Goal: Contribute content: Contribute content

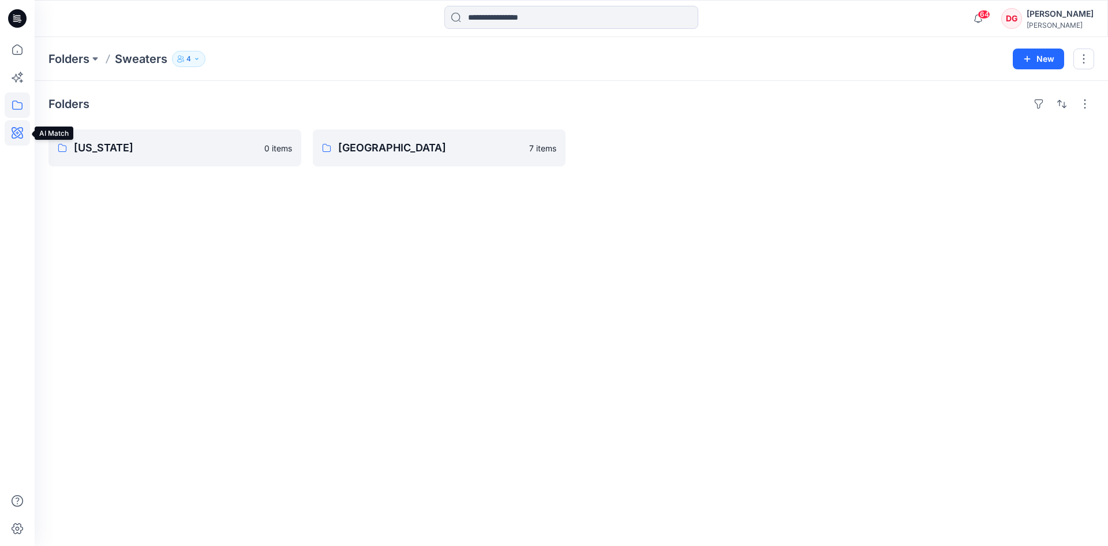
click at [21, 130] on icon at bounding box center [17, 132] width 25 height 25
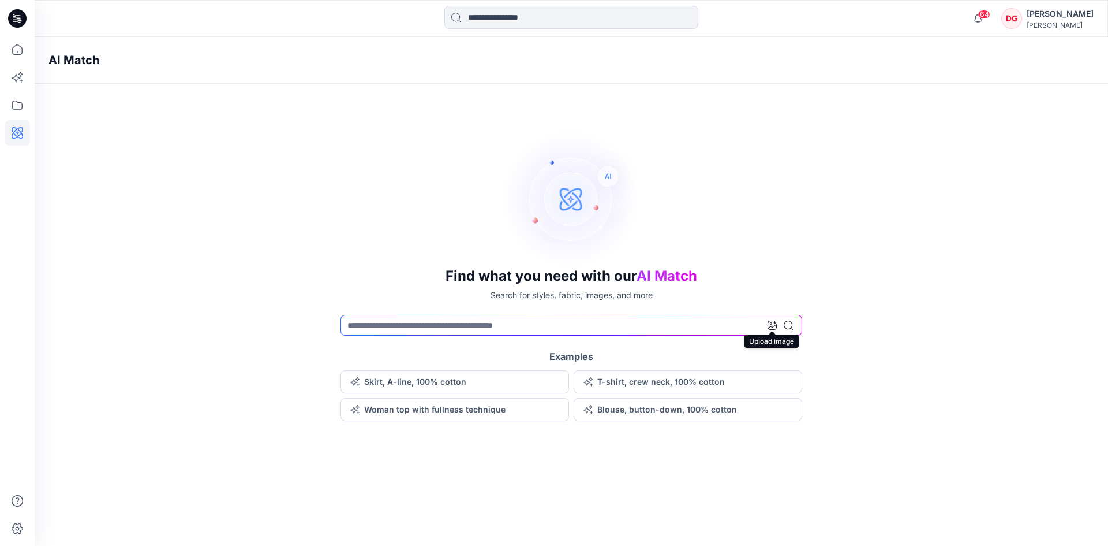
click at [774, 324] on icon at bounding box center [772, 324] width 9 height 9
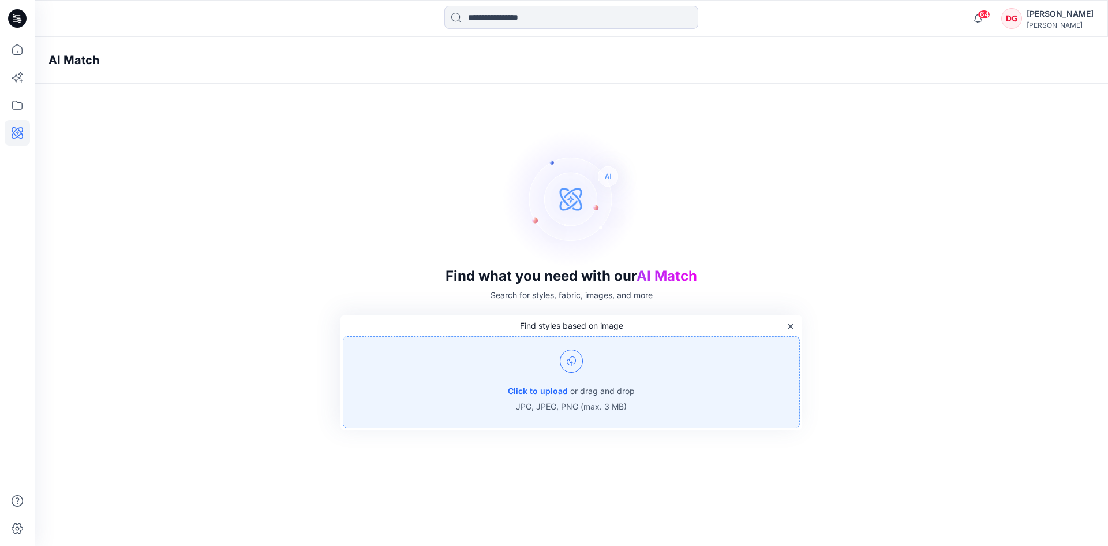
click at [570, 370] on img at bounding box center [571, 360] width 23 height 23
click at [582, 361] on img at bounding box center [571, 360] width 23 height 23
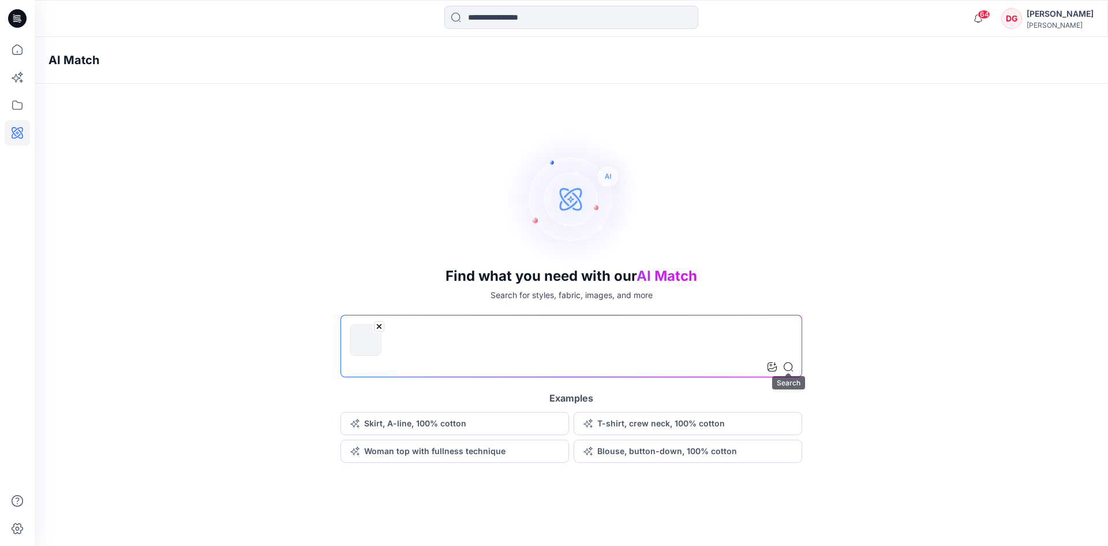
click at [791, 366] on icon at bounding box center [788, 366] width 9 height 9
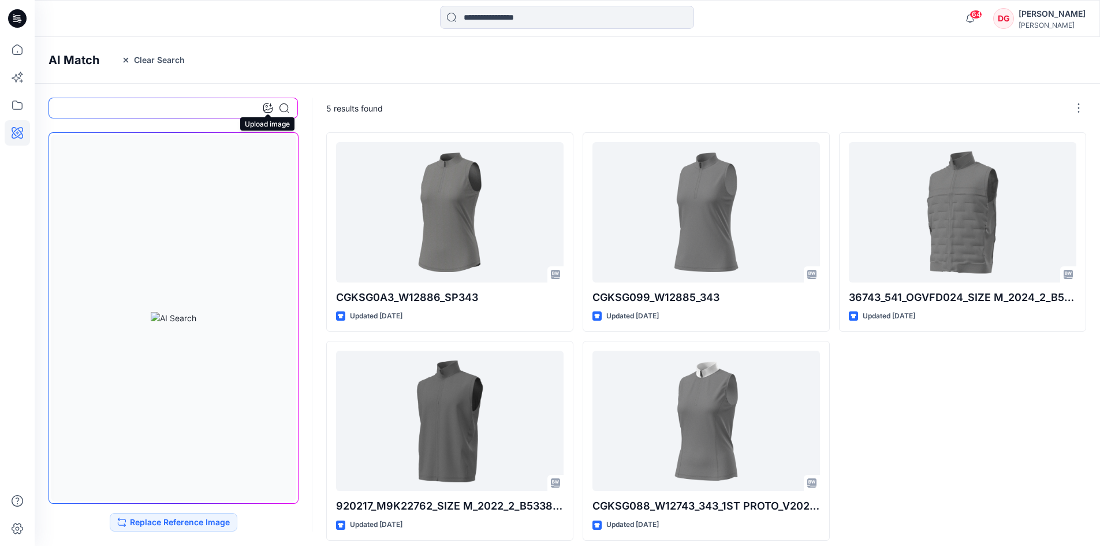
click at [269, 106] on icon at bounding box center [267, 107] width 9 height 9
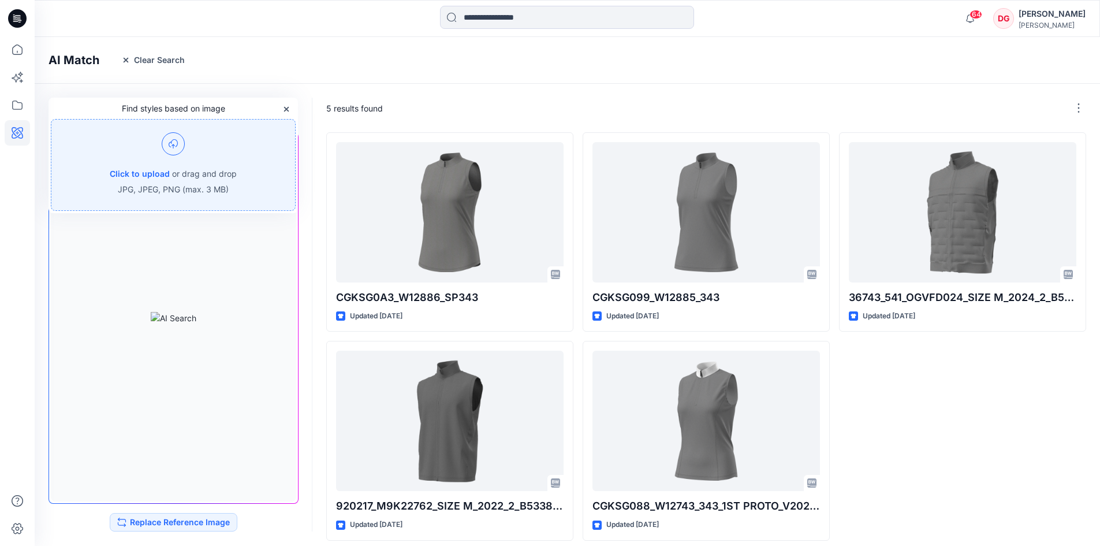
click at [194, 162] on div "Click to upload or drag and drop JPG, JPEG, PNG (max. 3 MB)" at bounding box center [173, 165] width 245 height 92
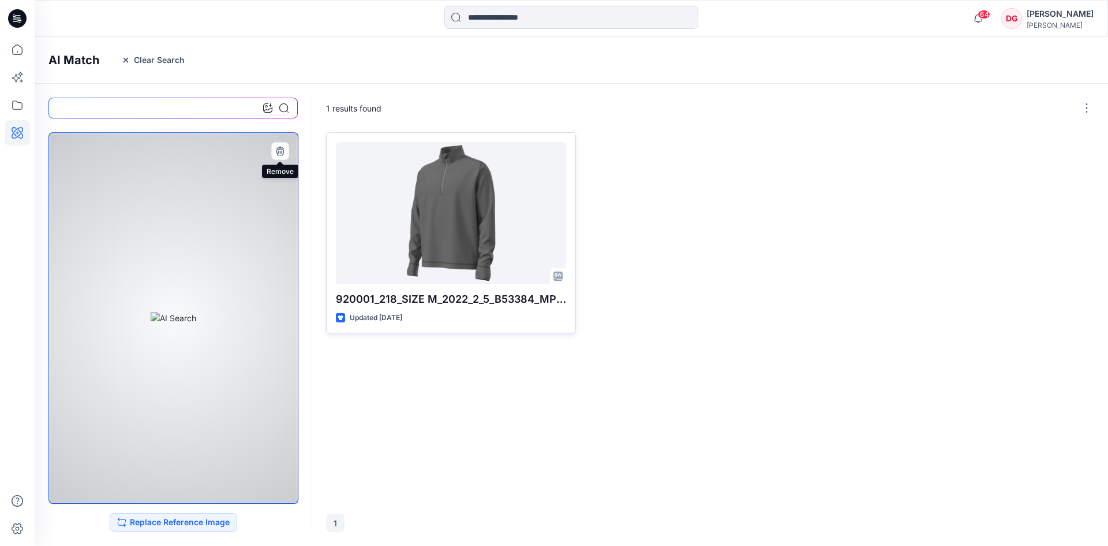
click at [277, 152] on icon "button" at bounding box center [279, 150] width 9 height 9
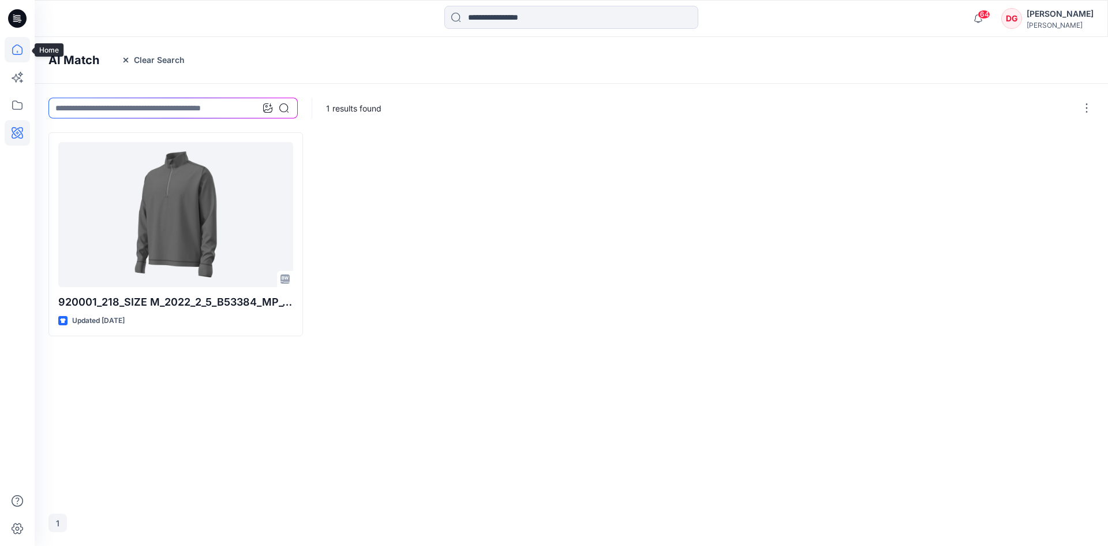
click at [16, 50] on icon at bounding box center [17, 49] width 25 height 25
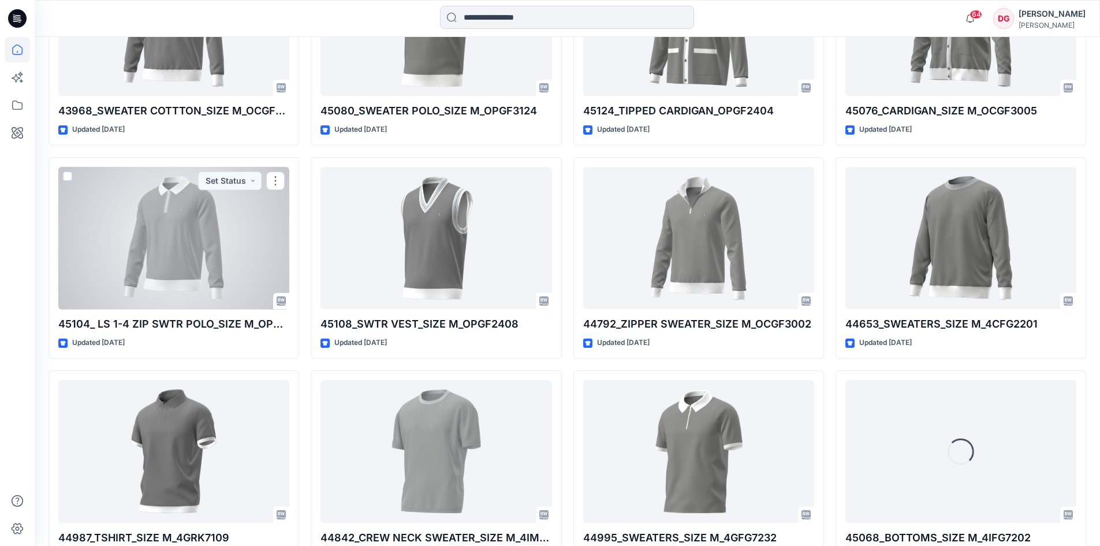
scroll to position [883, 0]
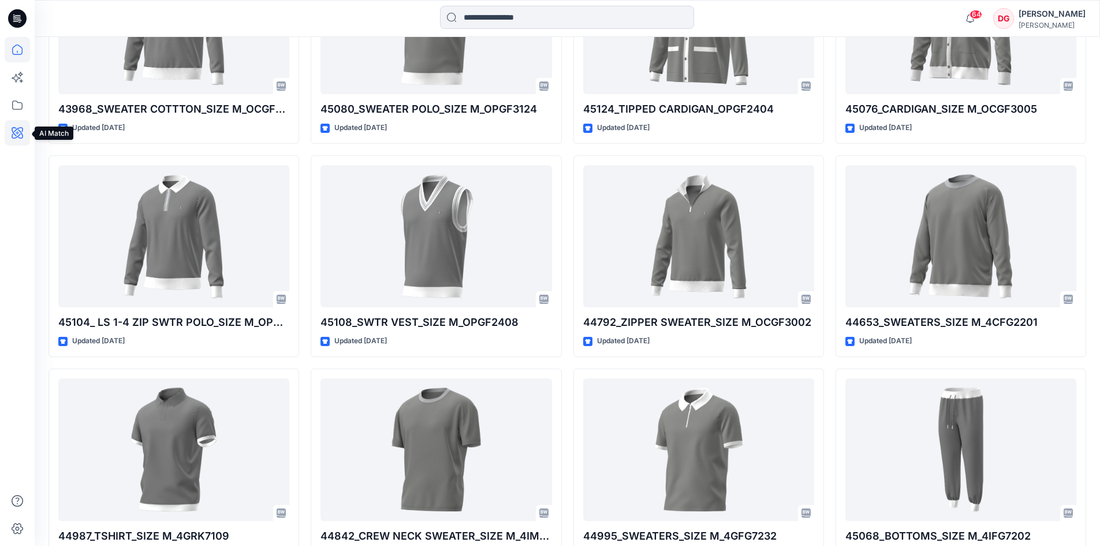
click at [23, 129] on icon at bounding box center [18, 133] width 12 height 12
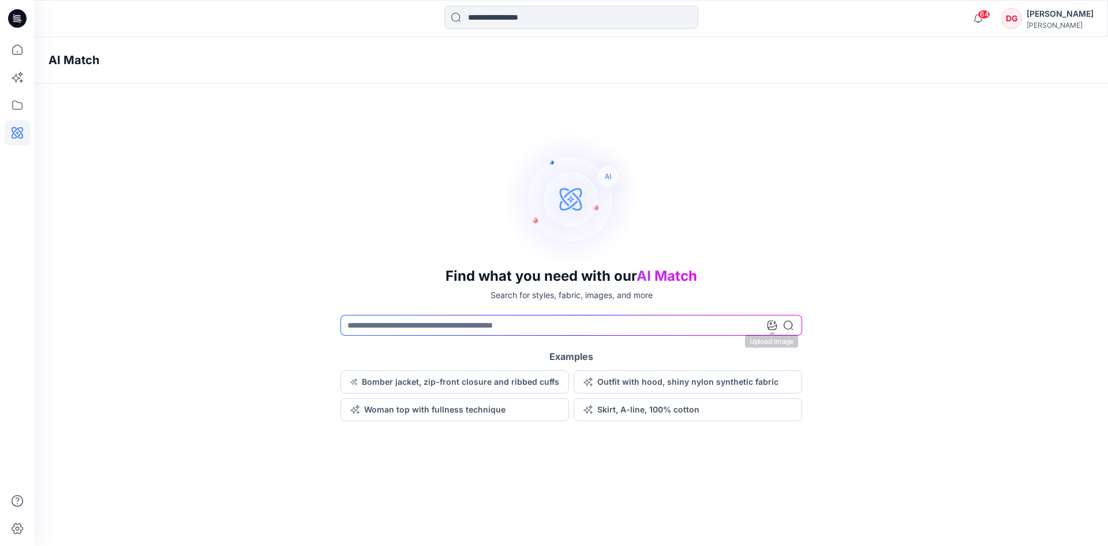
click at [770, 328] on icon at bounding box center [772, 324] width 9 height 9
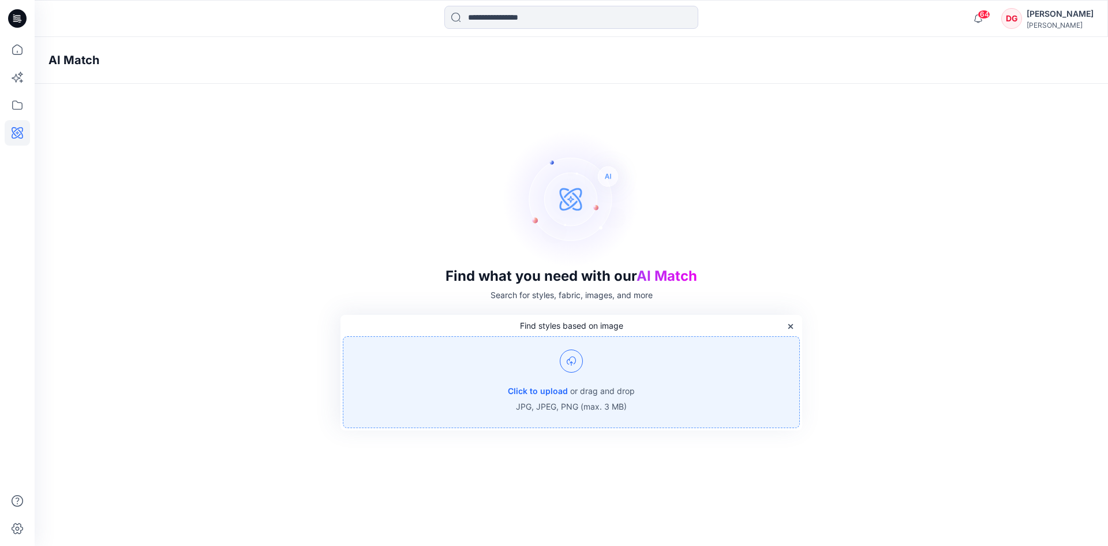
click at [544, 383] on div "Click to upload or drag and drop JPG, JPEG, PNG (max. 3 MB)" at bounding box center [571, 382] width 457 height 92
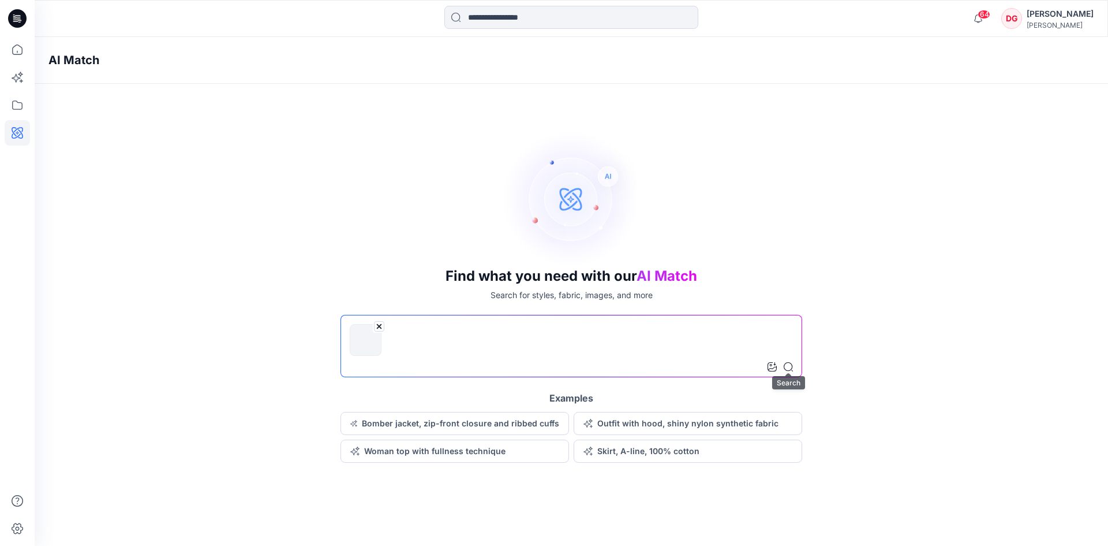
click at [786, 364] on icon at bounding box center [788, 366] width 9 height 9
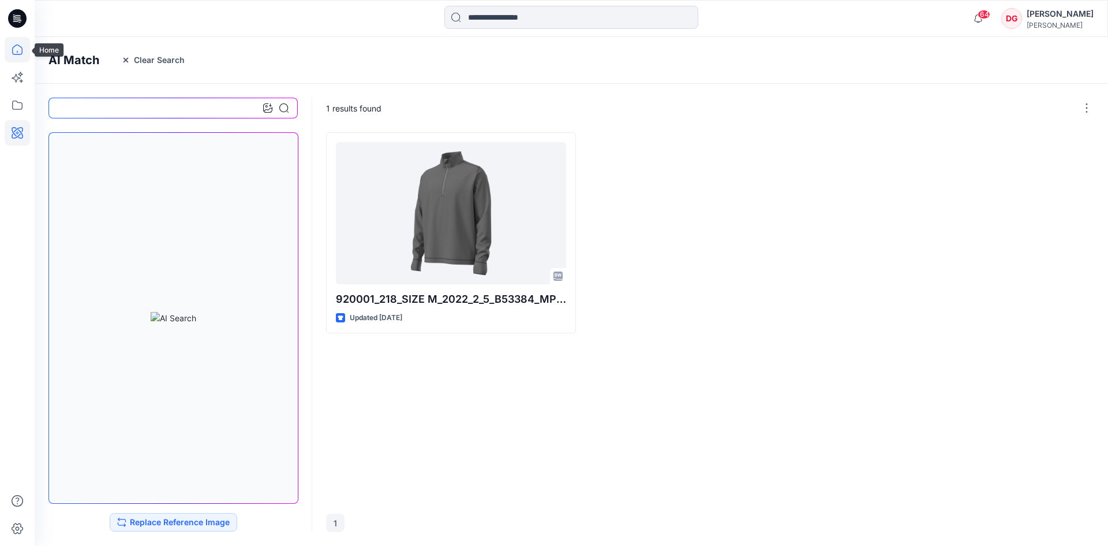
click at [19, 47] on icon at bounding box center [17, 49] width 25 height 25
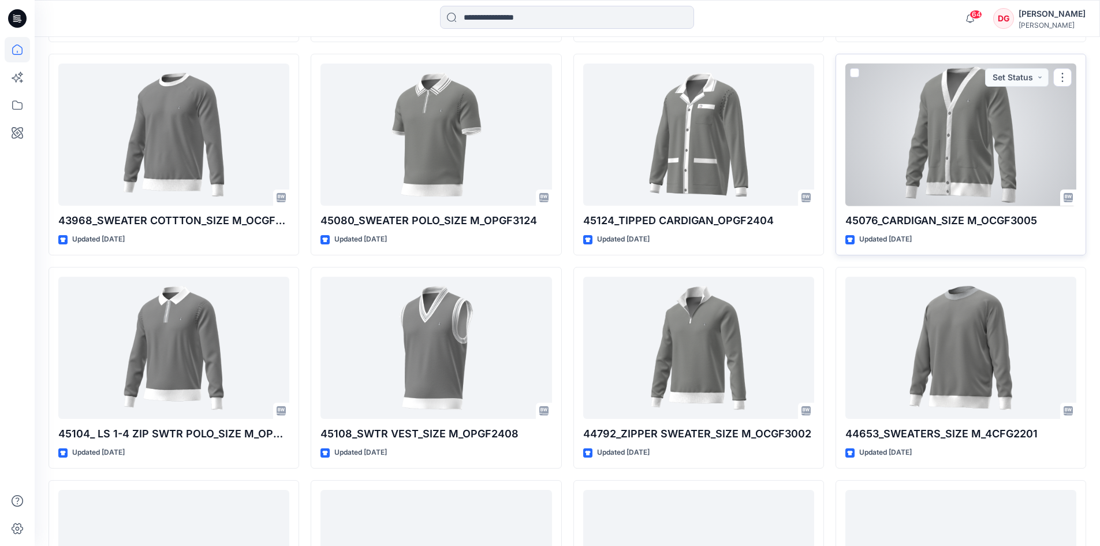
scroll to position [924, 0]
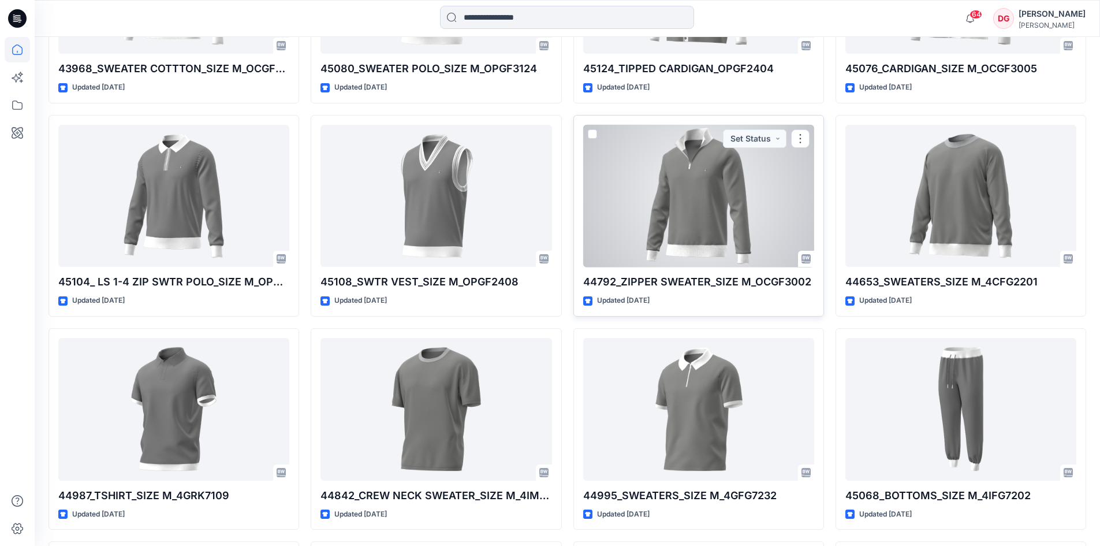
click at [711, 201] on div at bounding box center [698, 196] width 231 height 143
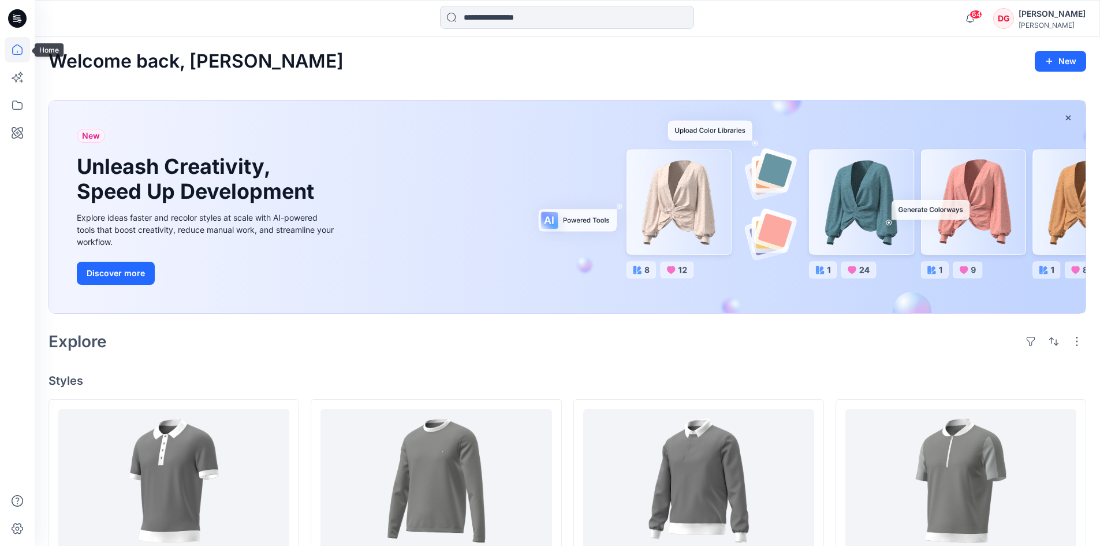
click at [12, 42] on icon at bounding box center [17, 49] width 25 height 25
click at [1055, 8] on div "[PERSON_NAME]" at bounding box center [1051, 14] width 67 height 14
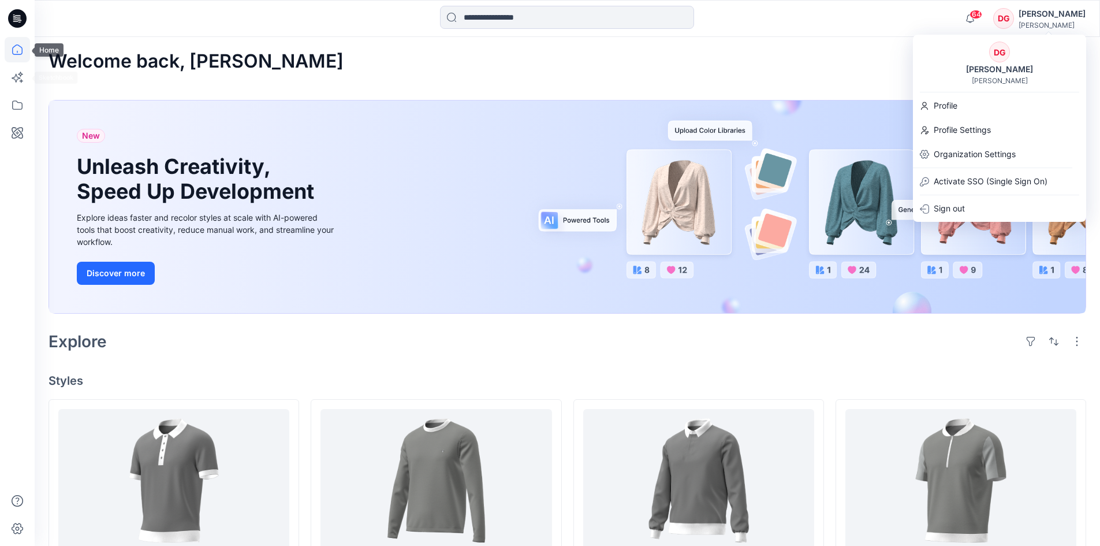
click at [12, 27] on icon at bounding box center [17, 18] width 18 height 37
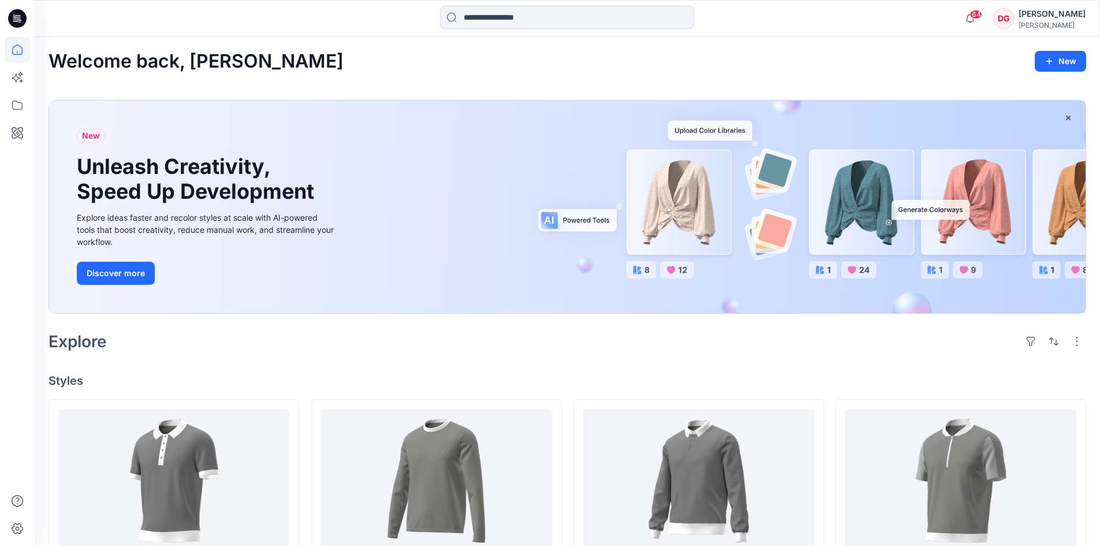
click at [16, 18] on icon at bounding box center [17, 18] width 18 height 18
click at [19, 76] on icon at bounding box center [17, 77] width 25 height 25
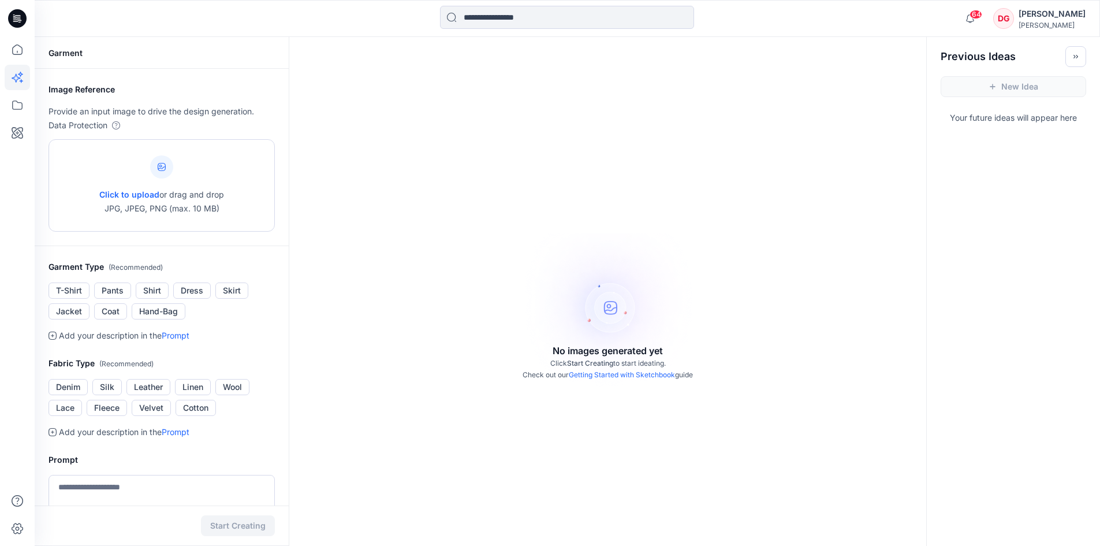
click at [183, 189] on p "Click to upload or drag and drop JPG, JPEG, PNG (max. 10 MB)" at bounding box center [161, 202] width 125 height 28
type input "**********"
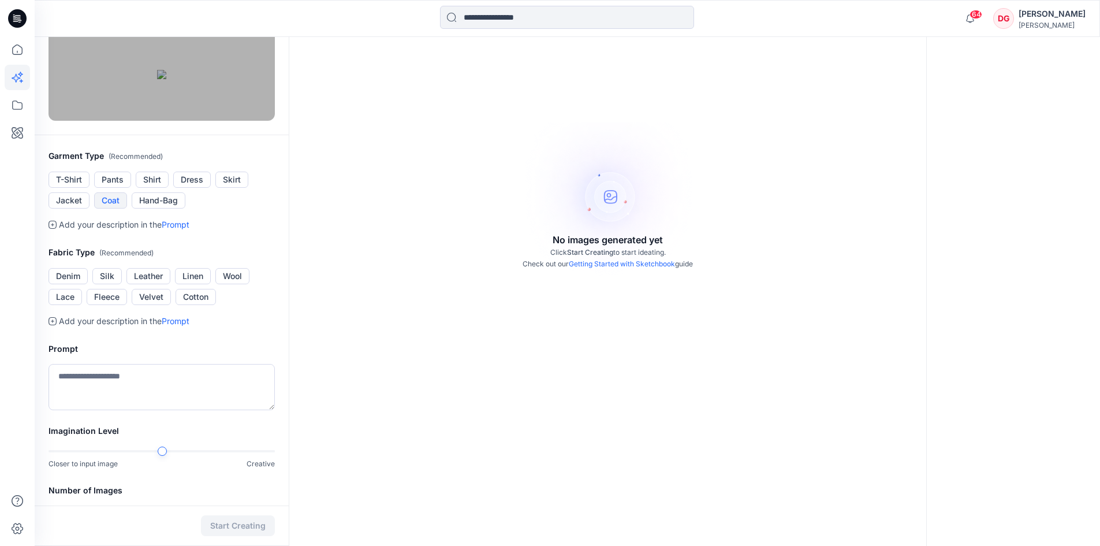
scroll to position [115, 0]
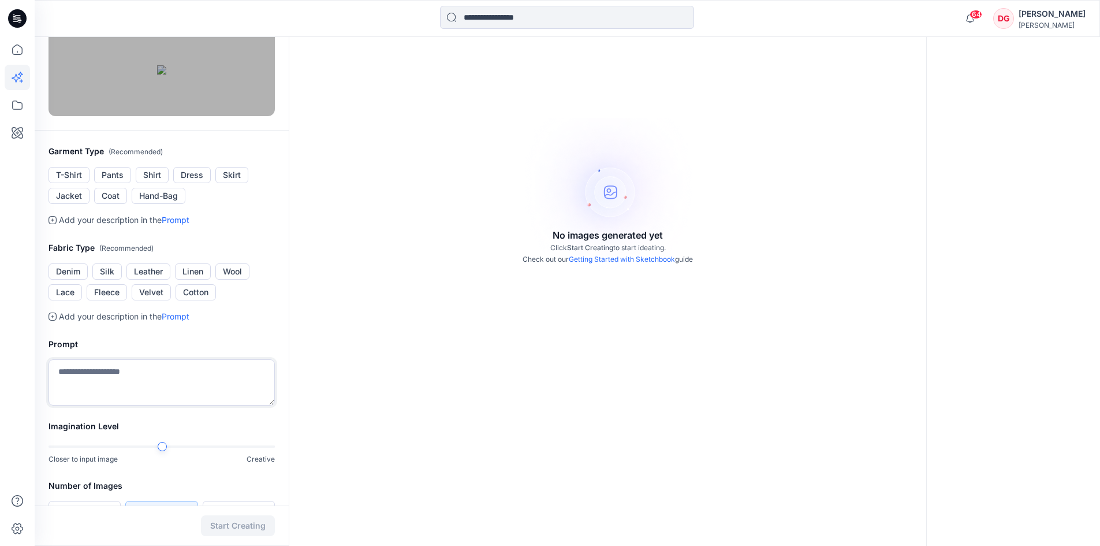
click at [130, 405] on textarea at bounding box center [161, 382] width 226 height 46
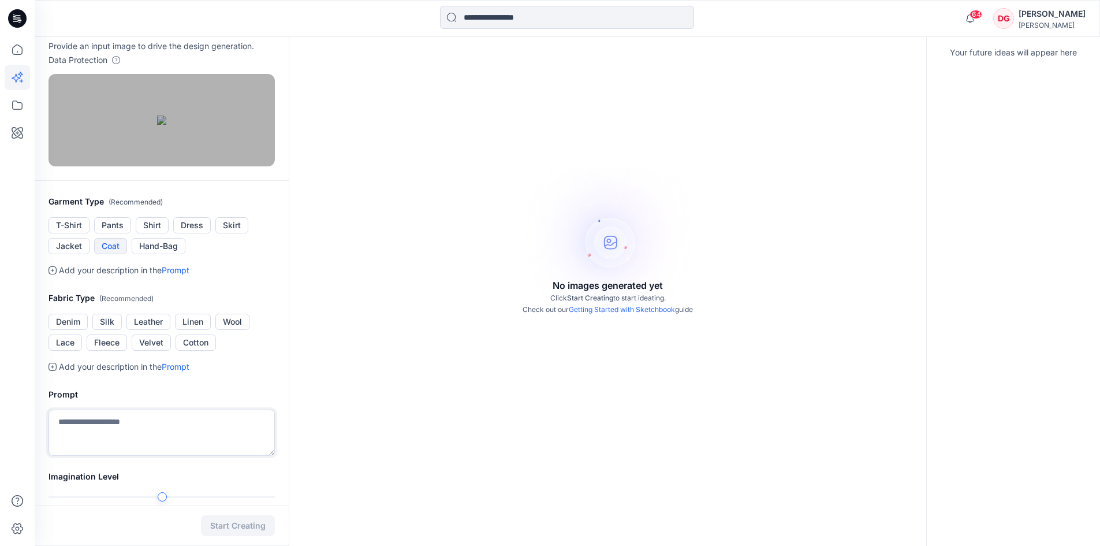
scroll to position [0, 0]
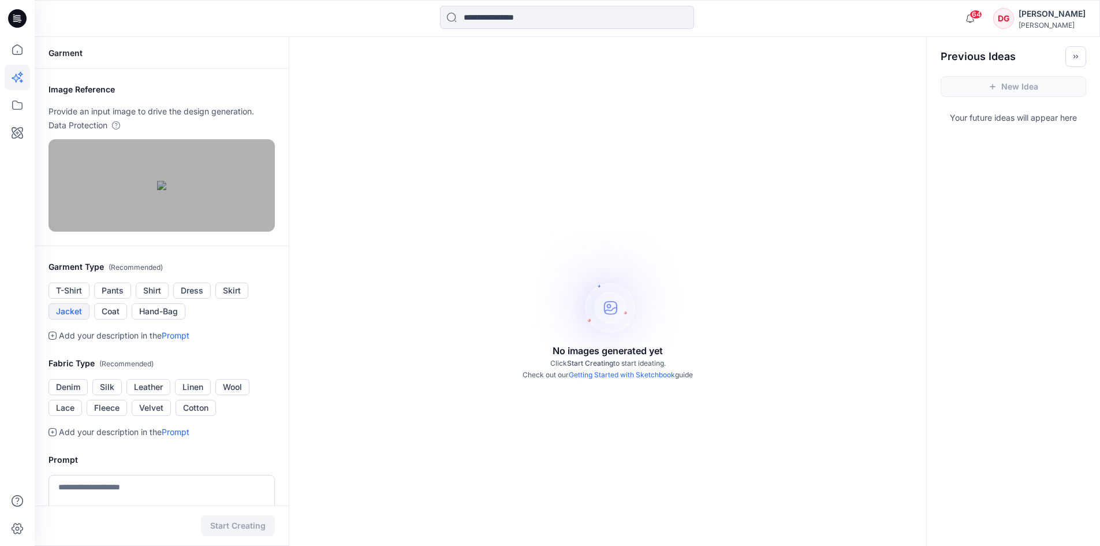
click at [72, 319] on button "Jacket" at bounding box center [68, 311] width 41 height 16
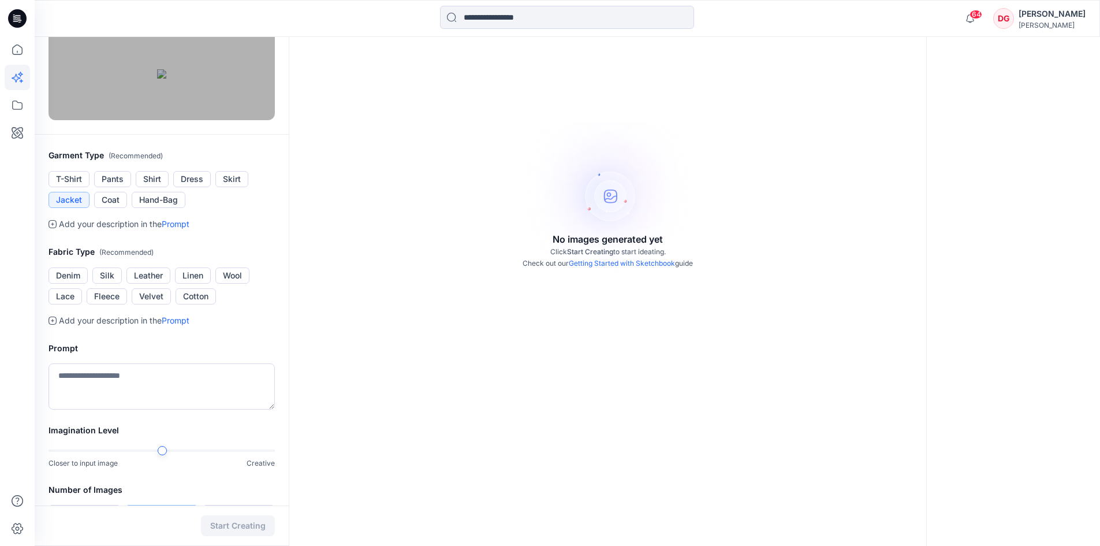
scroll to position [115, 0]
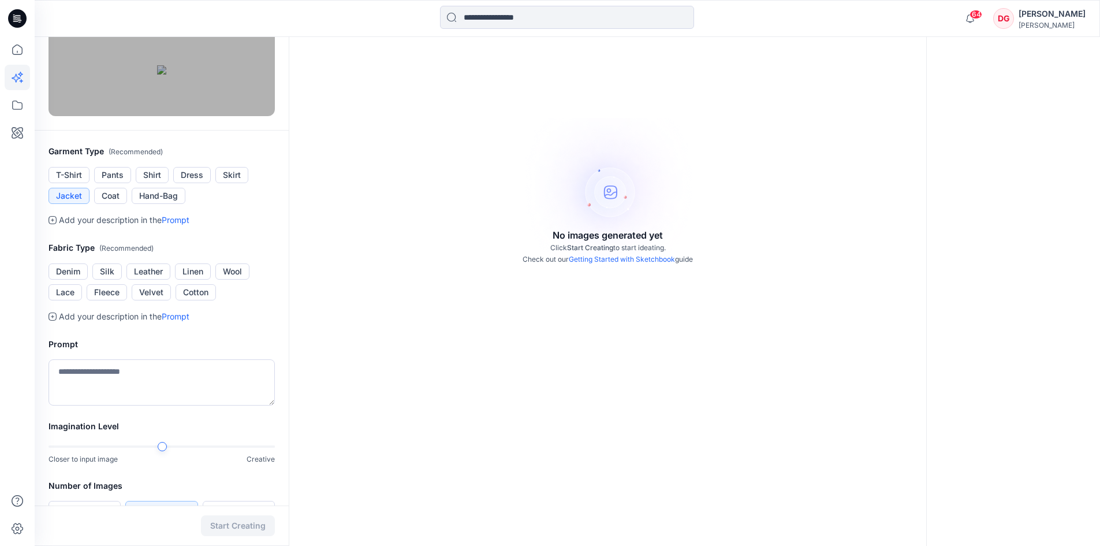
click at [53, 224] on icon at bounding box center [52, 220] width 8 height 8
click at [126, 156] on span "( Recommended )" at bounding box center [136, 151] width 54 height 9
click at [184, 300] on button "Cotton" at bounding box center [196, 292] width 40 height 16
click at [88, 405] on textarea at bounding box center [161, 382] width 226 height 46
type textarea "*"
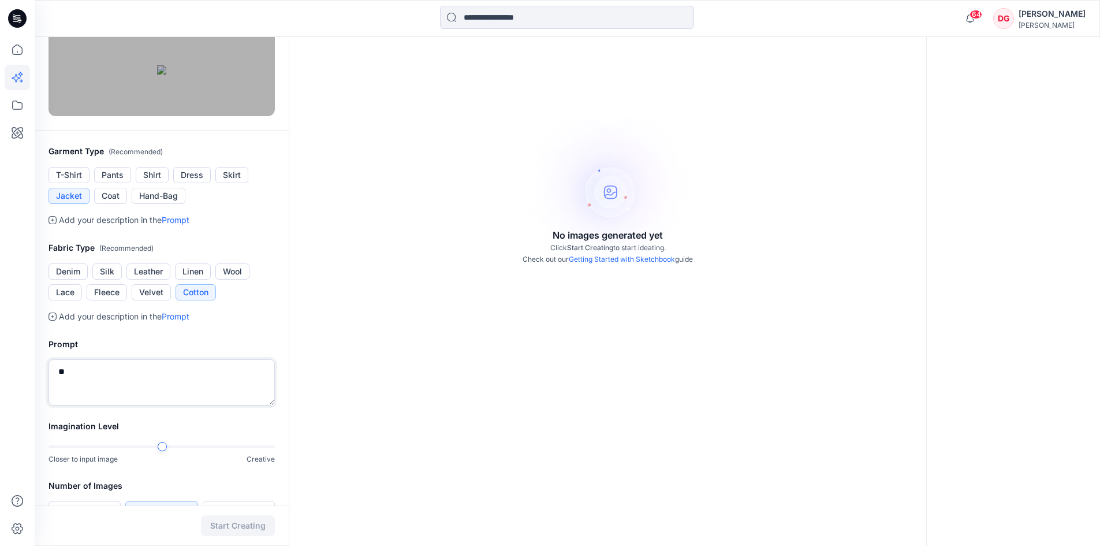
type textarea "*"
type textarea "**********"
click at [262, 518] on div "Start Creating" at bounding box center [162, 525] width 254 height 40
click at [258, 526] on div "Start Creating" at bounding box center [162, 525] width 254 height 40
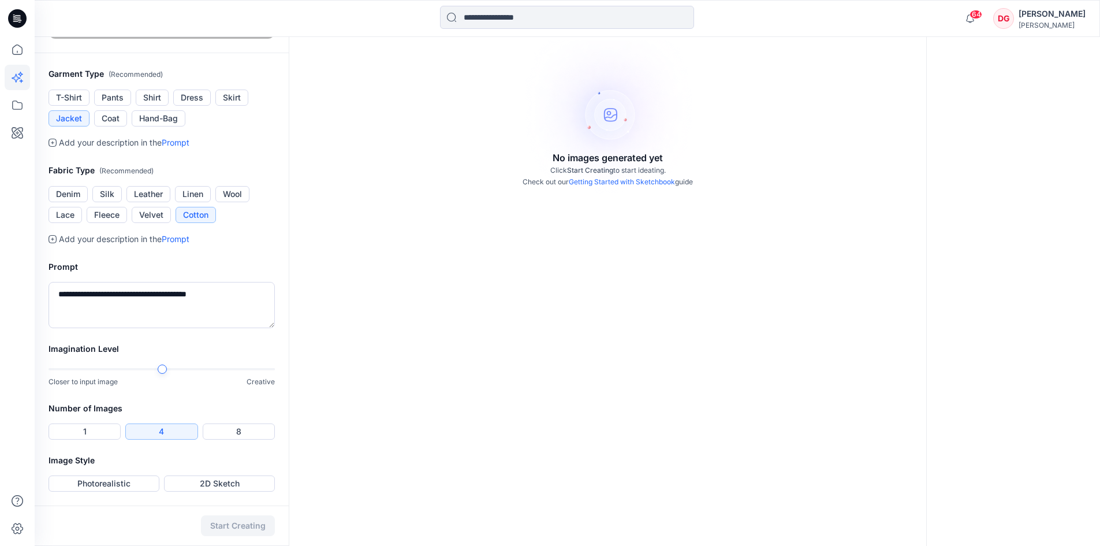
scroll to position [298, 0]
click at [192, 480] on button "2D Sketch" at bounding box center [219, 483] width 111 height 16
click at [111, 484] on button "Photorealistic" at bounding box center [103, 483] width 111 height 16
click at [218, 522] on button "Start Creating" at bounding box center [238, 525] width 74 height 21
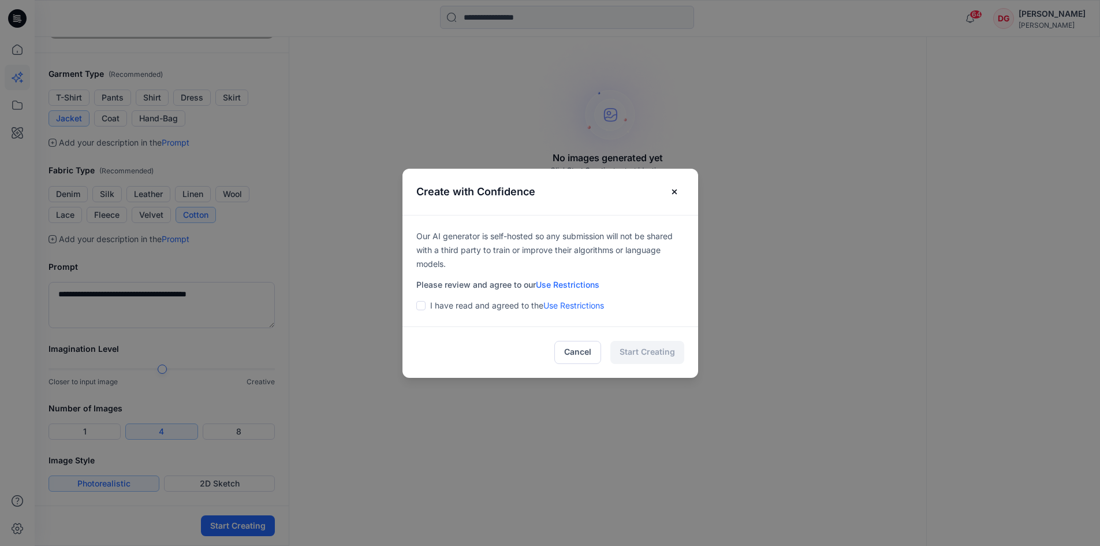
click at [665, 353] on footer "Cancel Start Creating" at bounding box center [550, 352] width 296 height 51
click at [425, 309] on span at bounding box center [420, 305] width 9 height 9
click at [662, 351] on button "Start Creating" at bounding box center [647, 352] width 74 height 23
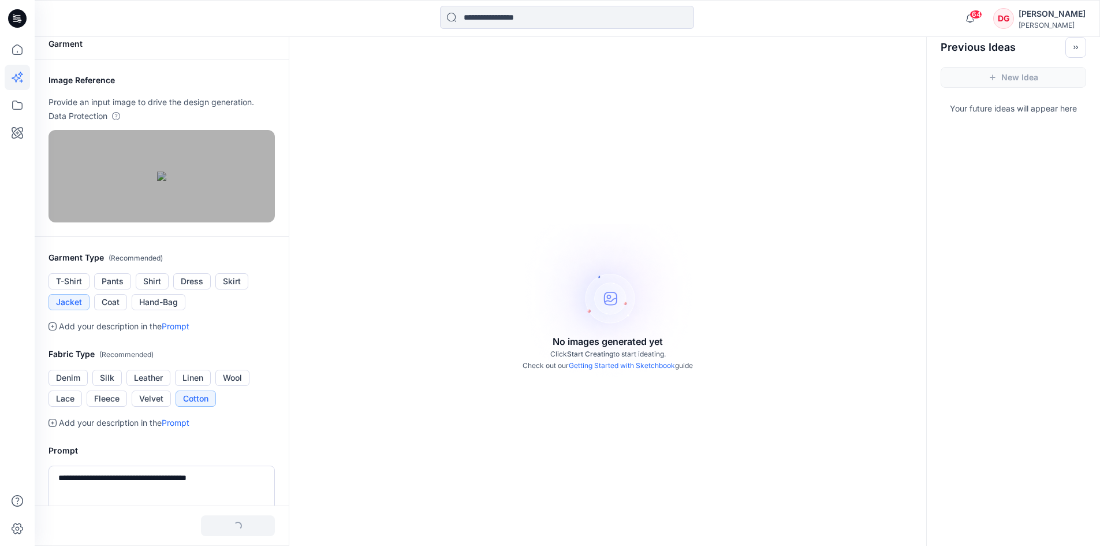
scroll to position [0, 0]
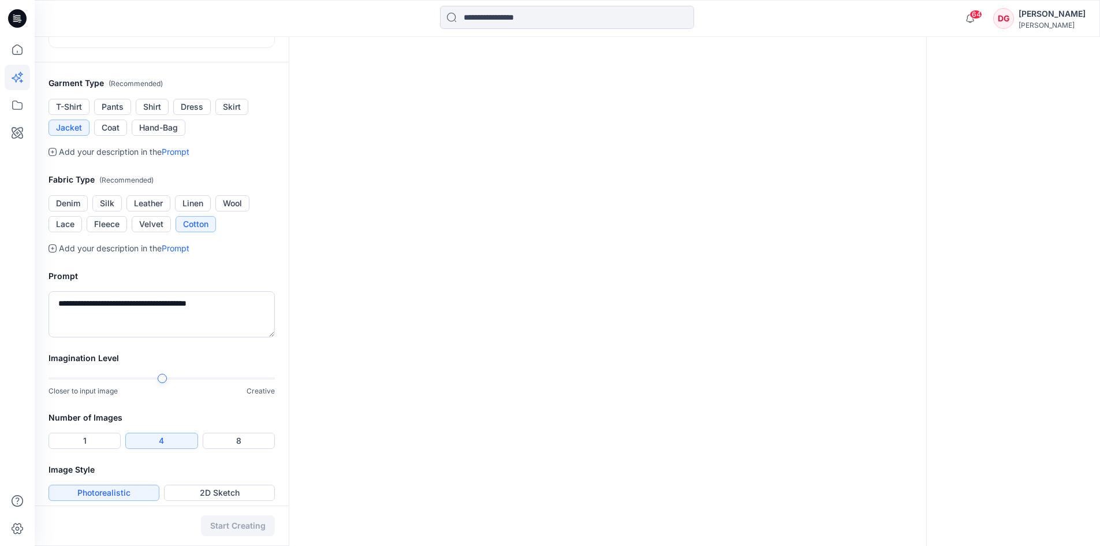
scroll to position [298, 0]
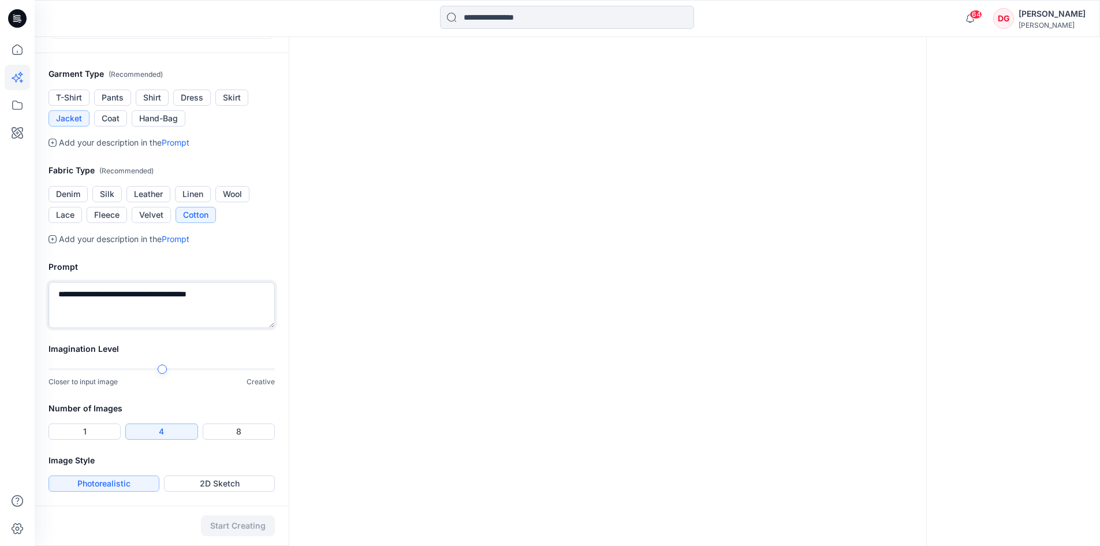
click at [162, 295] on textarea "**********" at bounding box center [161, 305] width 226 height 46
type textarea "**********"
click at [267, 529] on button "Start Creating" at bounding box center [238, 525] width 74 height 21
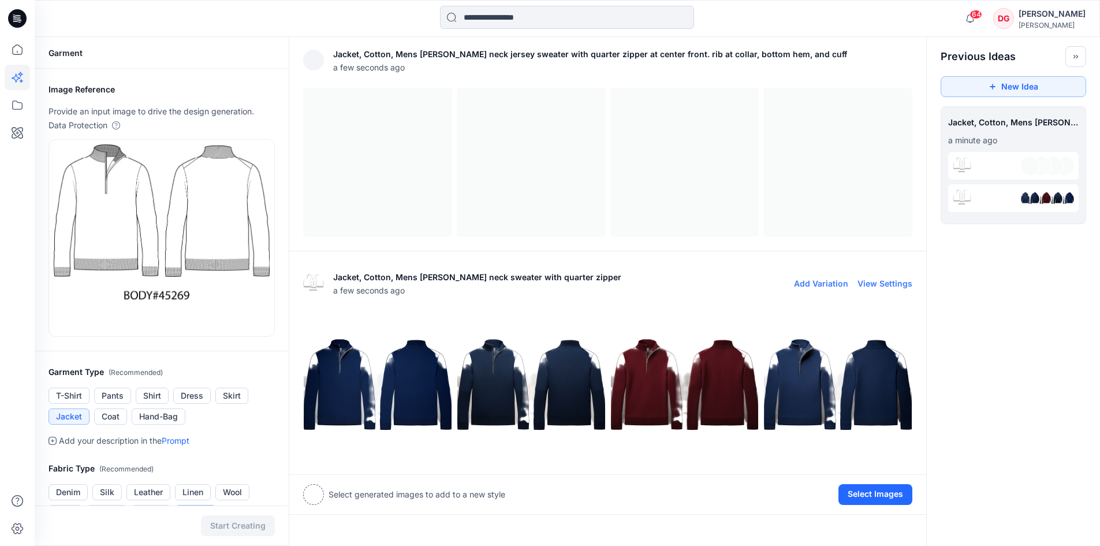
scroll to position [5, 0]
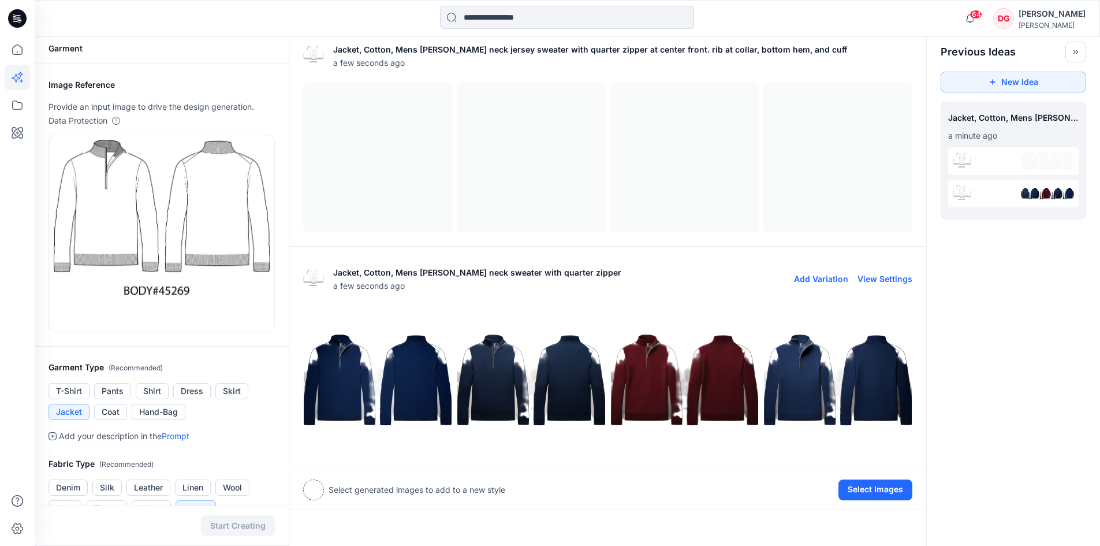
click at [585, 391] on img at bounding box center [531, 381] width 148 height 148
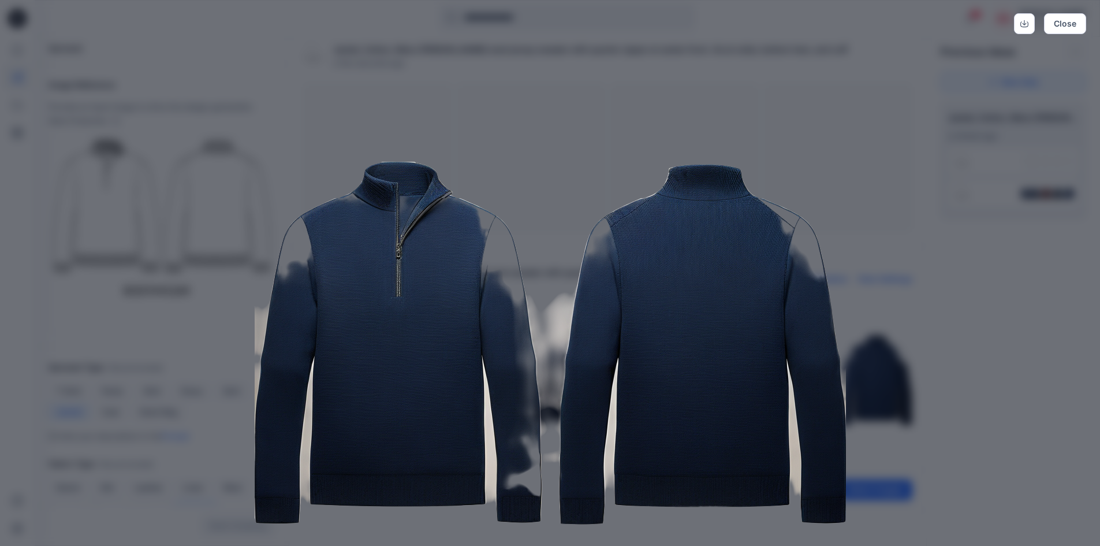
scroll to position [0, 0]
click at [1006, 323] on div "Close" at bounding box center [550, 273] width 1100 height 546
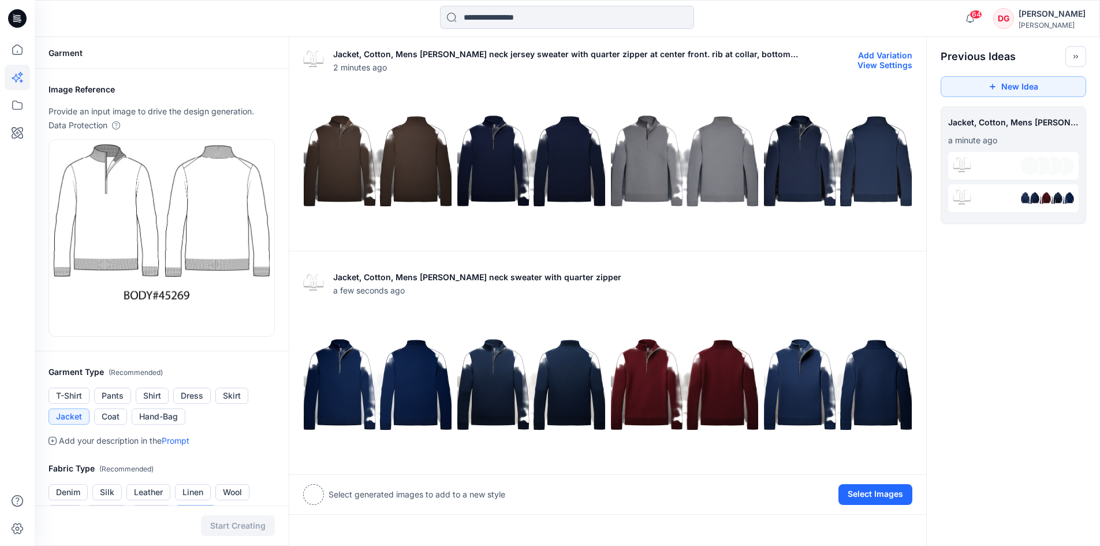
click at [656, 167] on img at bounding box center [685, 162] width 148 height 148
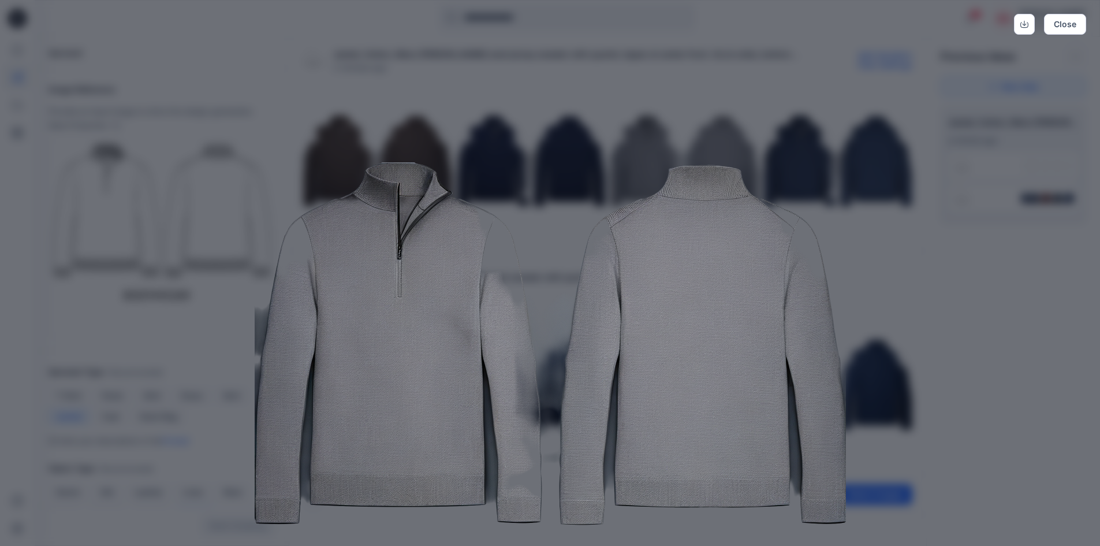
click at [374, 287] on img at bounding box center [550, 348] width 591 height 591
click at [1015, 333] on div "Close" at bounding box center [550, 273] width 1100 height 546
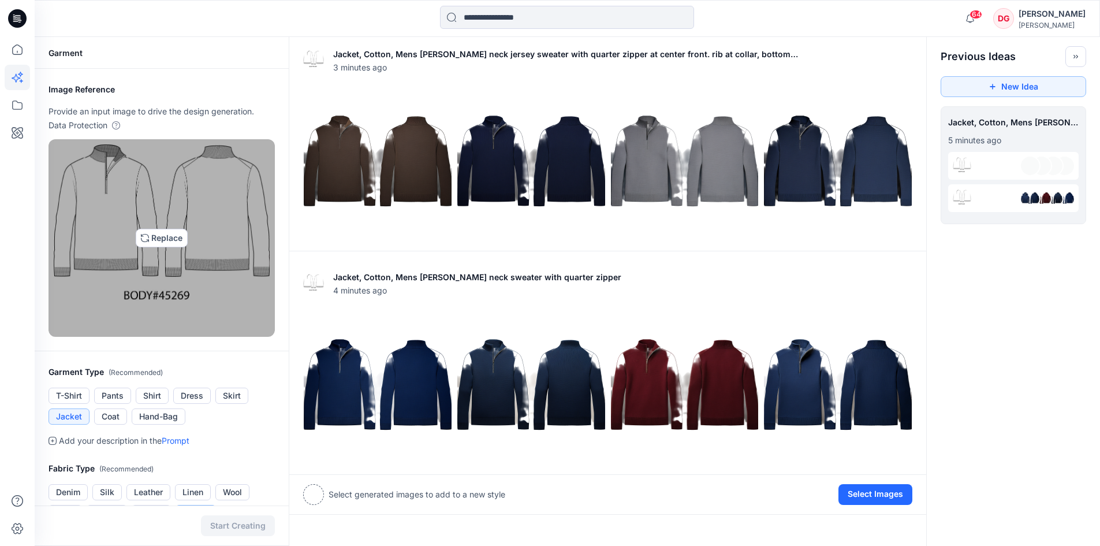
click at [184, 235] on img at bounding box center [162, 237] width 216 height 187
type input "**********"
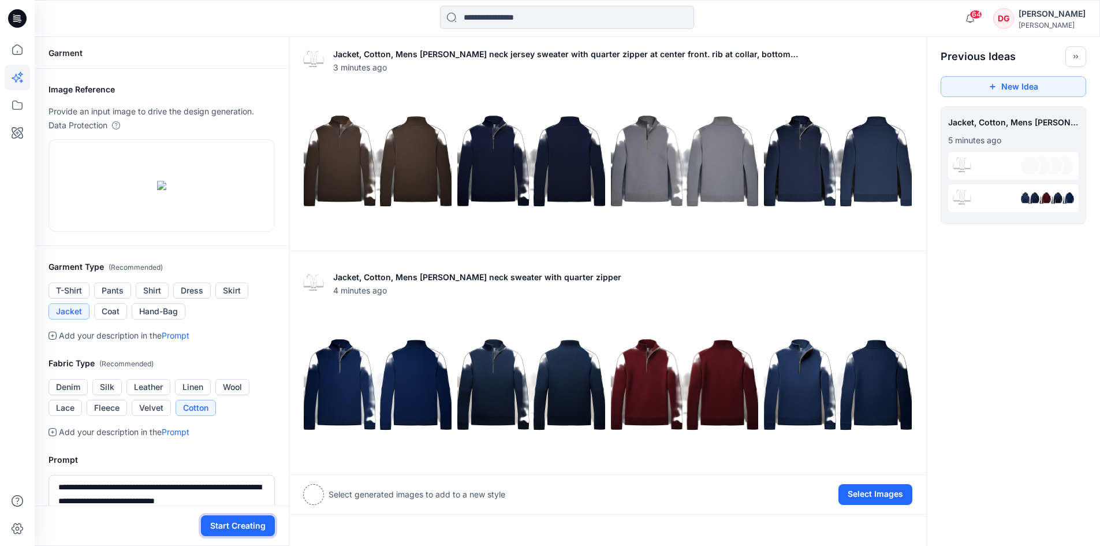
click at [219, 521] on button "Start Creating" at bounding box center [238, 525] width 74 height 21
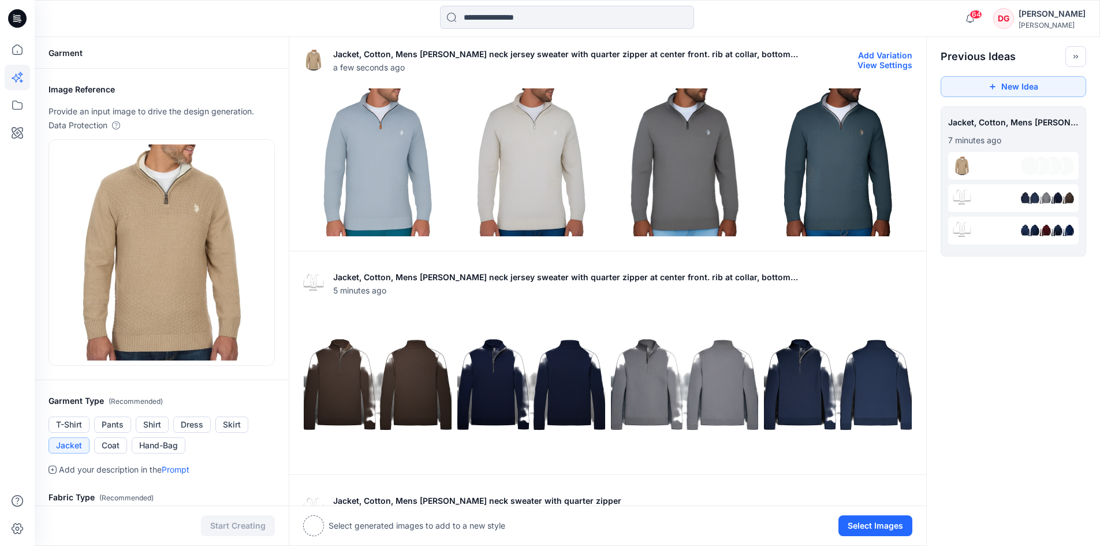
click at [344, 181] on img at bounding box center [378, 162] width 148 height 148
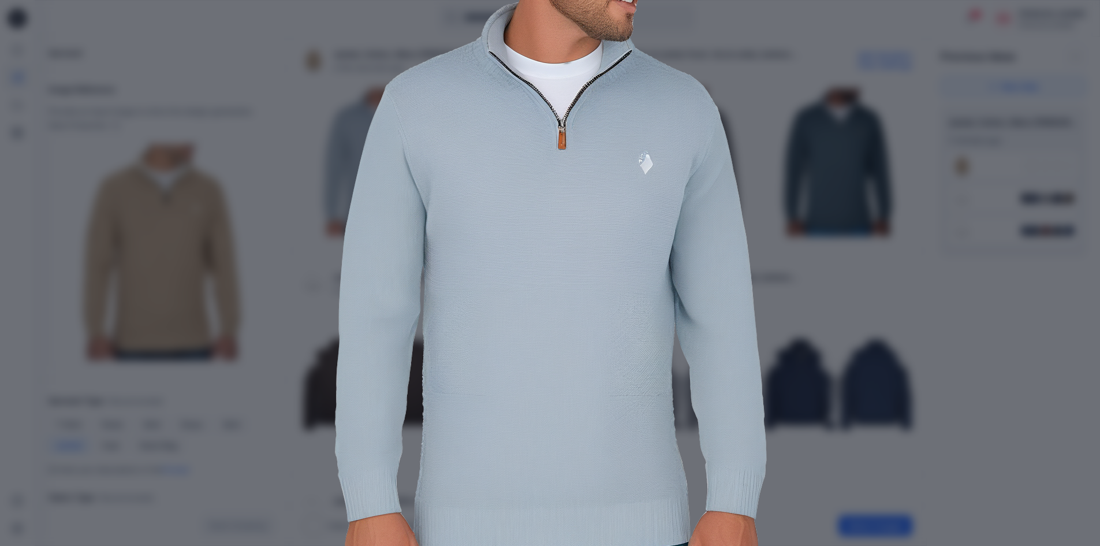
scroll to position [103, 0]
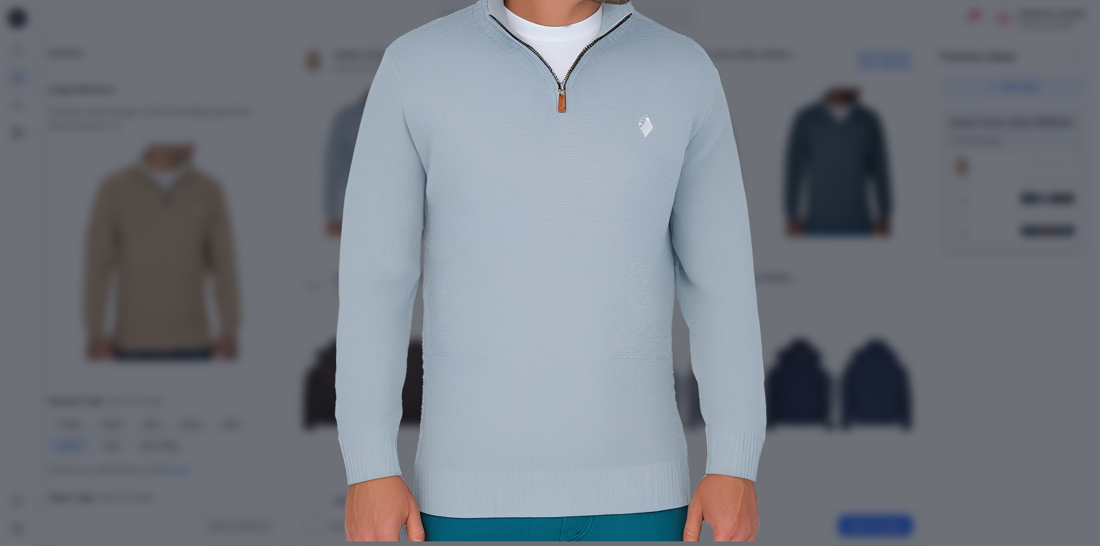
click at [828, 229] on img at bounding box center [550, 245] width 591 height 591
drag, startPoint x: 978, startPoint y: 285, endPoint x: 989, endPoint y: 310, distance: 27.1
click at [979, 285] on div "Close" at bounding box center [550, 273] width 1100 height 546
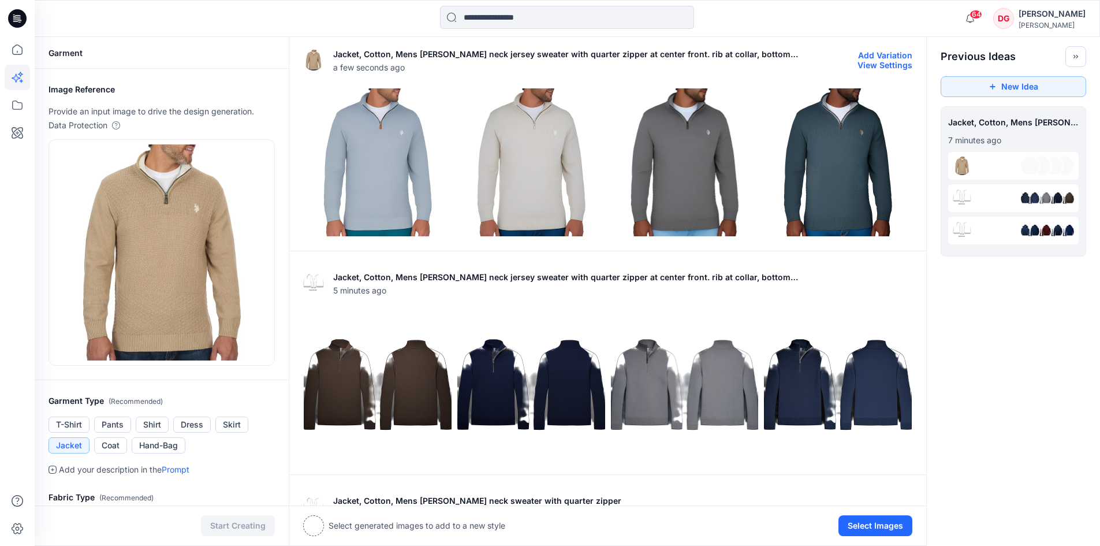
click at [529, 132] on img at bounding box center [531, 162] width 148 height 148
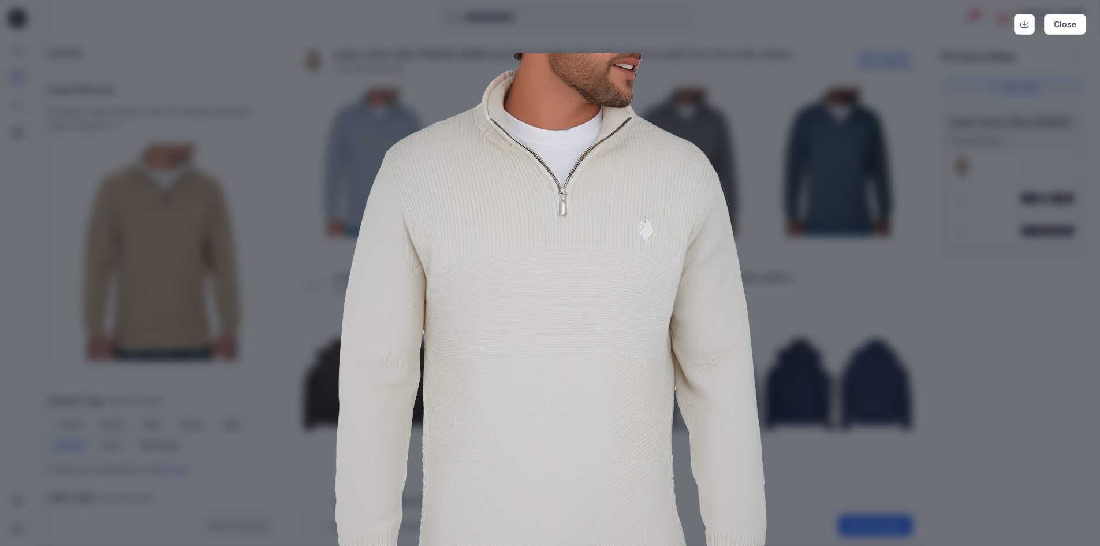
click at [700, 144] on img at bounding box center [550, 348] width 591 height 591
click at [864, 238] on div "Close" at bounding box center [550, 273] width 1100 height 546
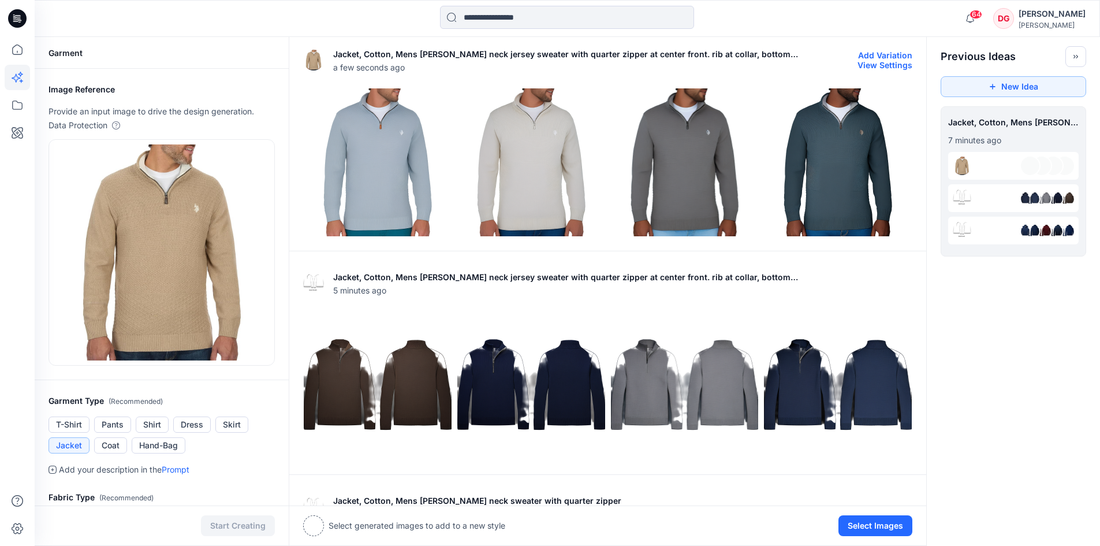
click at [406, 152] on img at bounding box center [378, 162] width 148 height 148
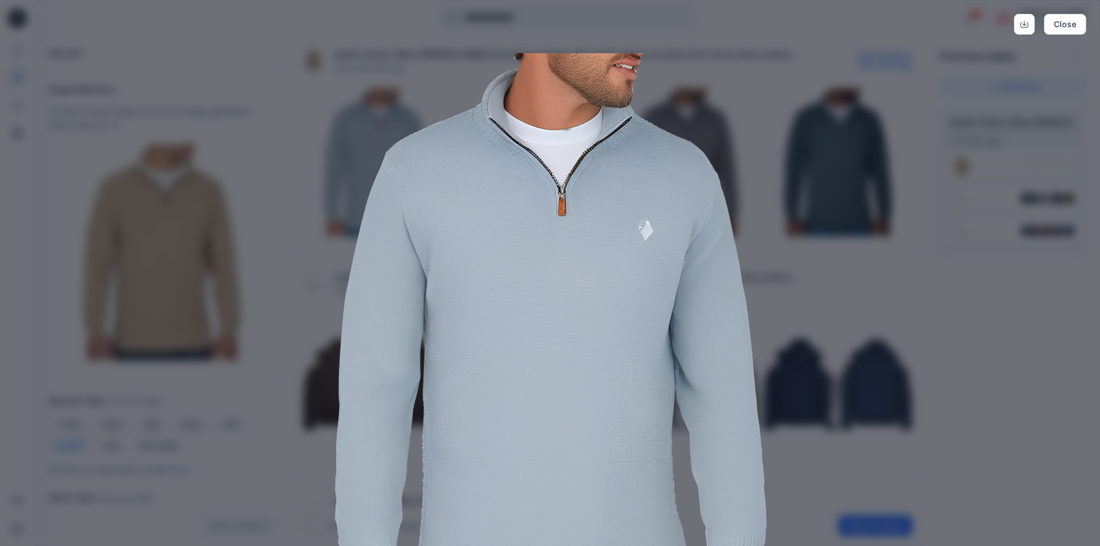
click at [837, 152] on img at bounding box center [550, 348] width 591 height 591
drag, startPoint x: 874, startPoint y: 216, endPoint x: 878, endPoint y: 222, distance: 7.0
click at [875, 219] on div "Close" at bounding box center [550, 273] width 1100 height 546
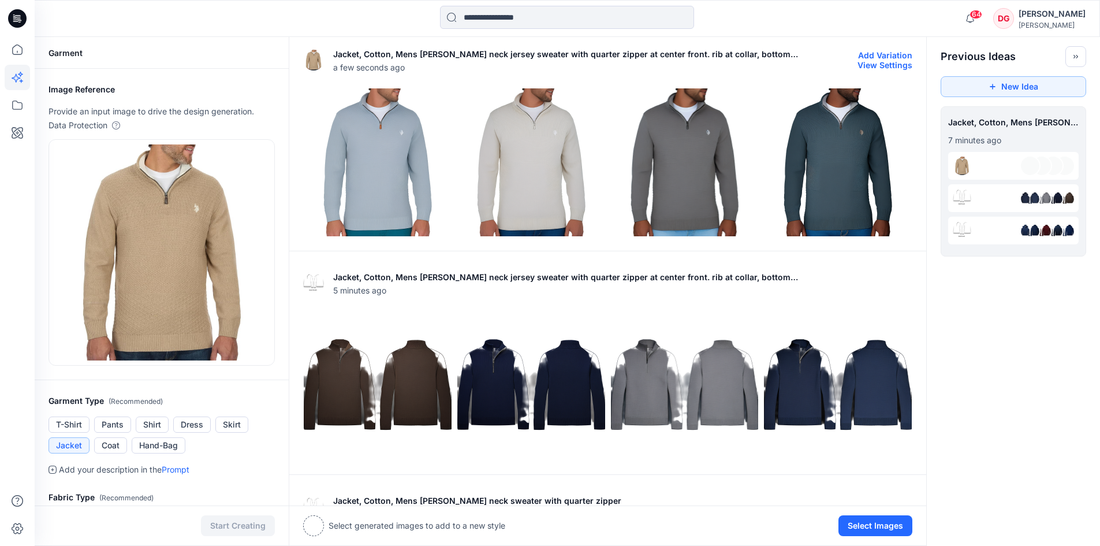
click at [884, 167] on img at bounding box center [838, 162] width 148 height 148
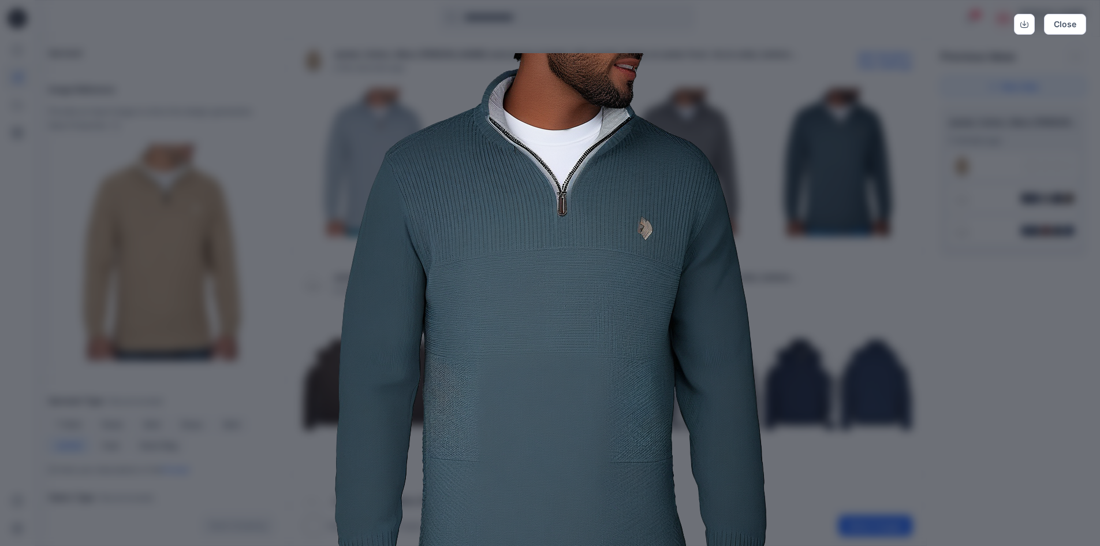
click at [903, 369] on div "Close" at bounding box center [550, 273] width 1100 height 546
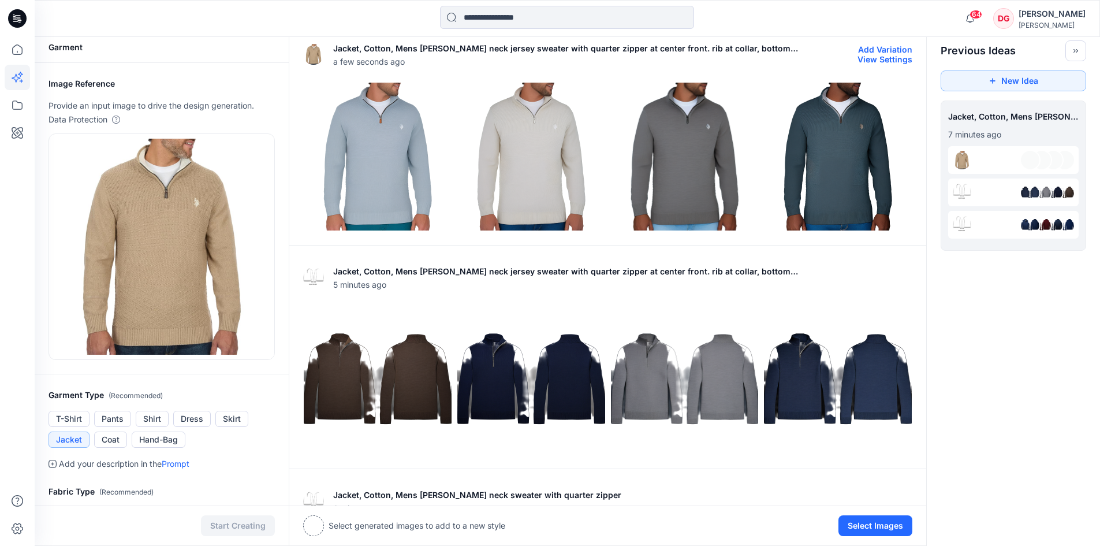
scroll to position [0, 0]
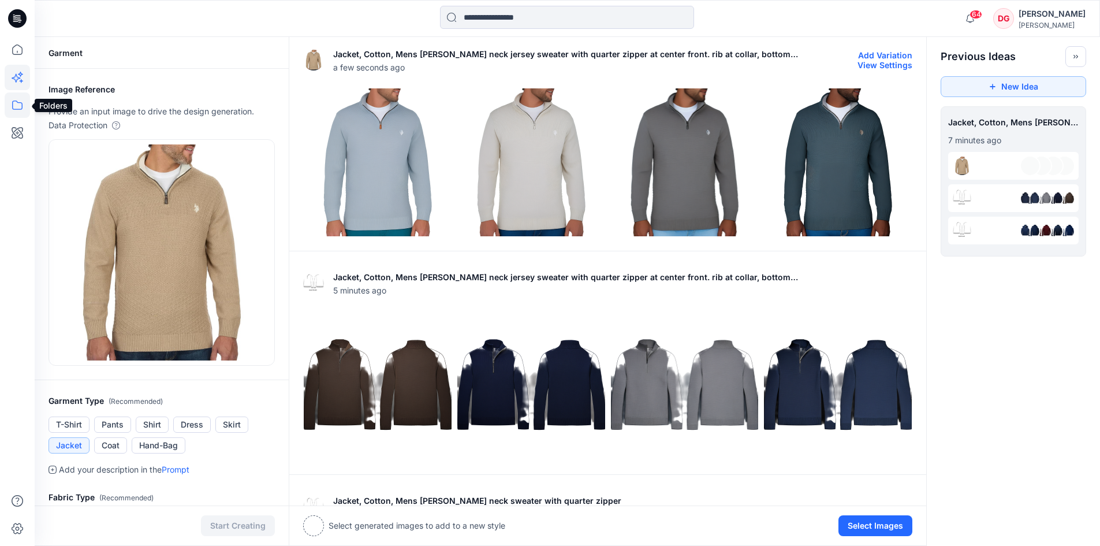
click at [17, 99] on icon at bounding box center [17, 104] width 25 height 25
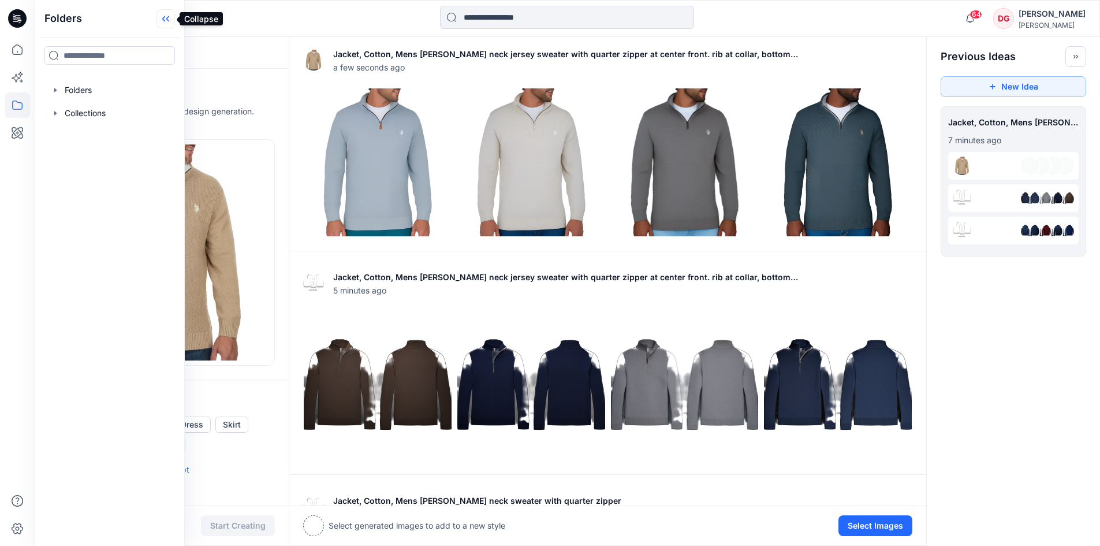
click at [166, 12] on icon at bounding box center [165, 18] width 18 height 19
